Goal: Transaction & Acquisition: Purchase product/service

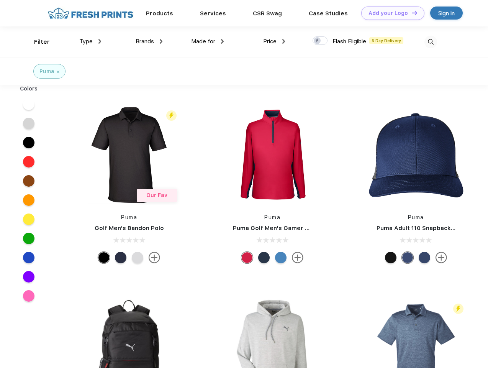
click at [390, 13] on link "Add your Logo Design Tool" at bounding box center [392, 13] width 63 height 13
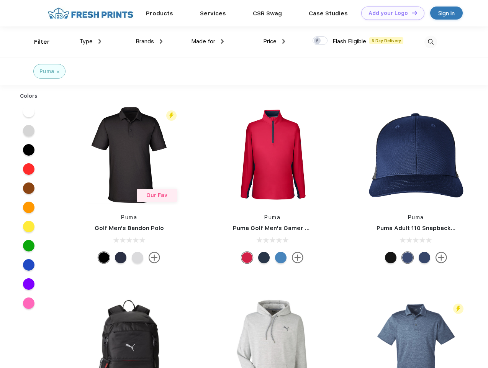
click at [0, 0] on div "Design Tool" at bounding box center [0, 0] width 0 height 0
click at [411, 13] on link "Add your Logo Design Tool" at bounding box center [392, 13] width 63 height 13
click at [37, 42] on div "Filter" at bounding box center [42, 42] width 16 height 9
click at [90, 41] on span "Type" at bounding box center [85, 41] width 13 height 7
click at [149, 41] on span "Brands" at bounding box center [145, 41] width 18 height 7
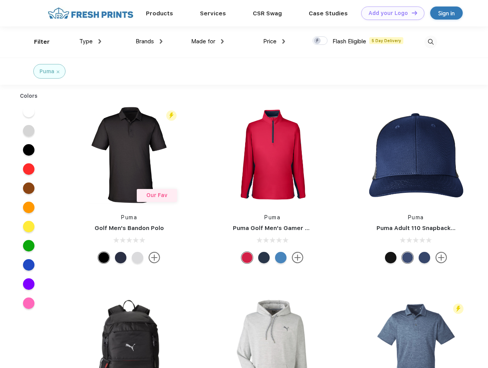
click at [208, 41] on span "Made for" at bounding box center [203, 41] width 24 height 7
click at [274, 41] on span "Price" at bounding box center [269, 41] width 13 height 7
click at [320, 41] on div at bounding box center [320, 40] width 15 height 8
click at [318, 41] on input "checkbox" at bounding box center [315, 38] width 5 height 5
click at [431, 42] on img at bounding box center [431, 42] width 13 height 13
